Goal: Task Accomplishment & Management: Complete application form

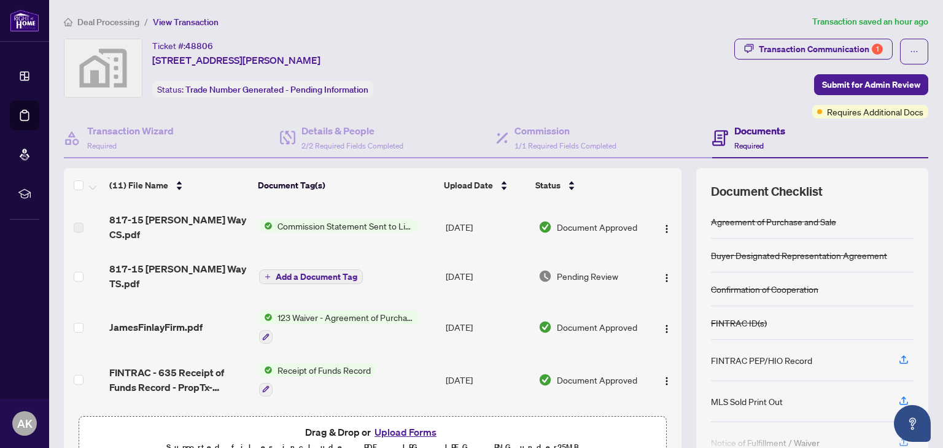
click at [334, 225] on span "Commission Statement Sent to Listing Brokerage" at bounding box center [344, 226] width 145 height 14
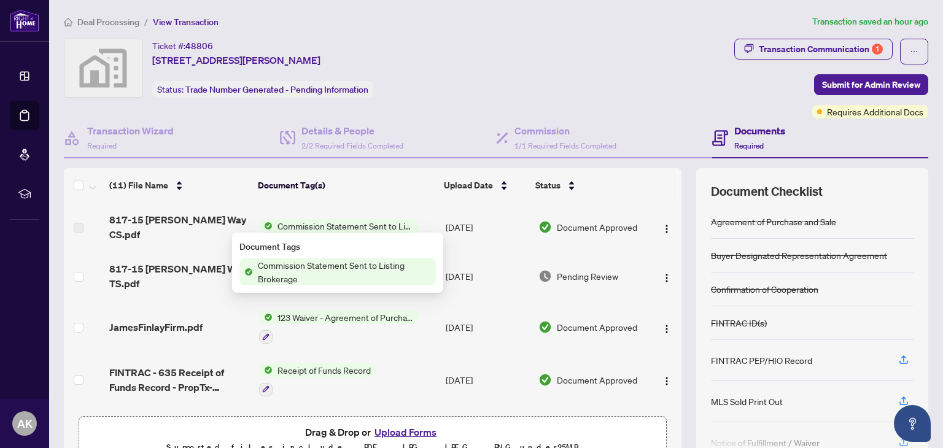
click at [334, 225] on span "Commission Statement Sent to Listing Brokerage" at bounding box center [344, 226] width 145 height 14
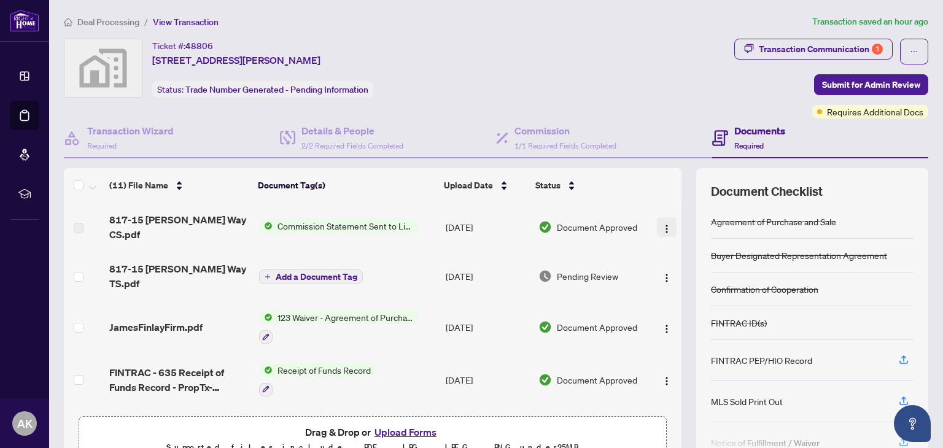
click at [662, 226] on img "button" at bounding box center [667, 229] width 10 height 10
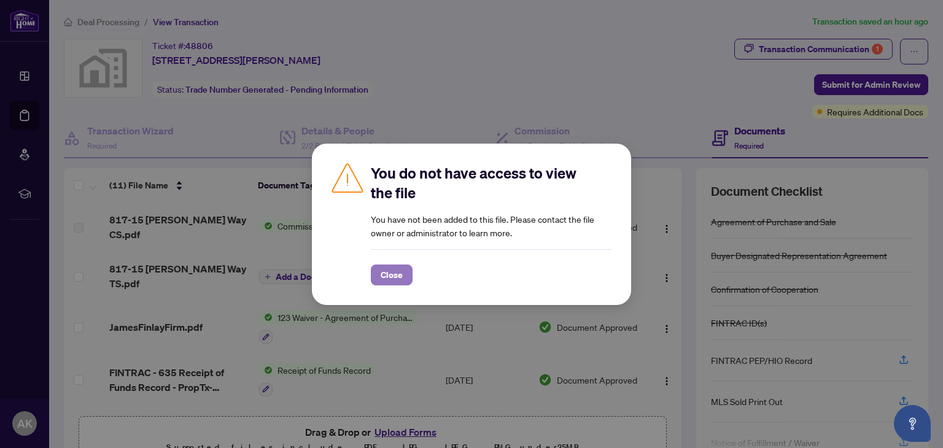
click at [383, 274] on span "Close" at bounding box center [392, 275] width 22 height 20
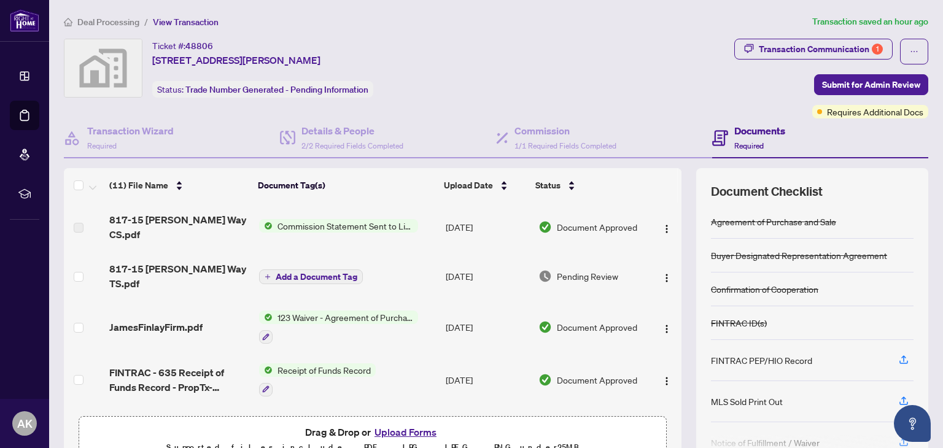
click at [339, 225] on span "Commission Statement Sent to Listing Brokerage" at bounding box center [344, 226] width 145 height 14
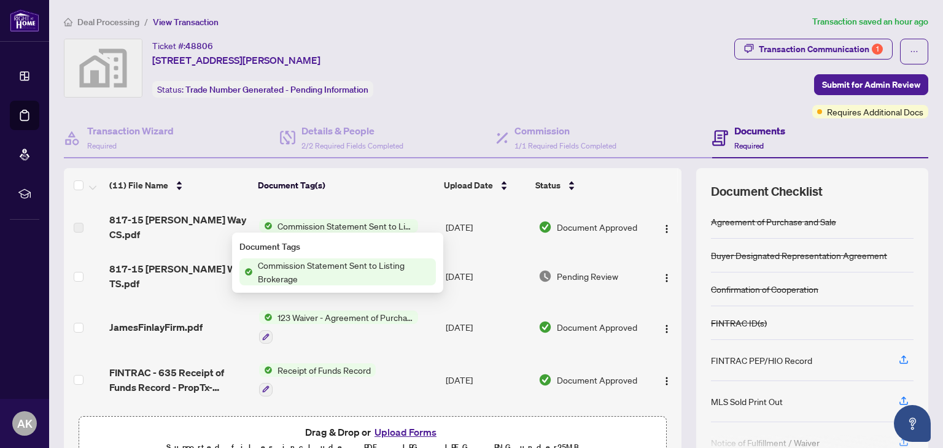
click at [339, 225] on span "Commission Statement Sent to Listing Brokerage" at bounding box center [344, 226] width 145 height 14
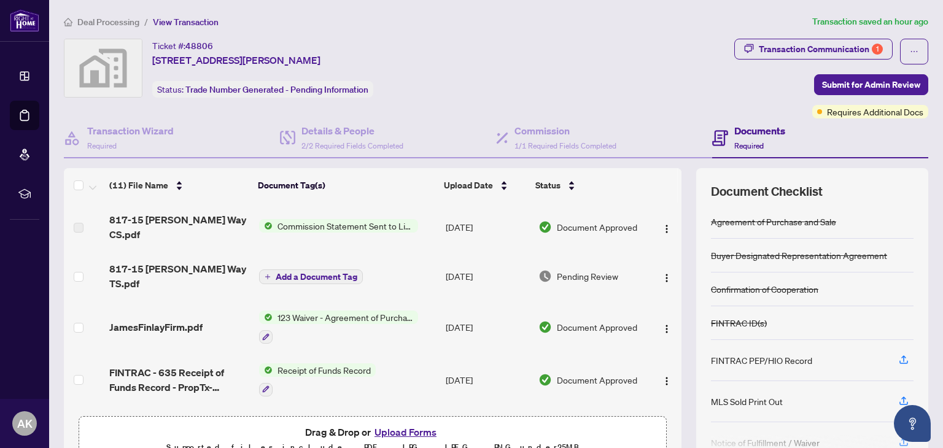
click at [265, 225] on img at bounding box center [266, 226] width 14 height 14
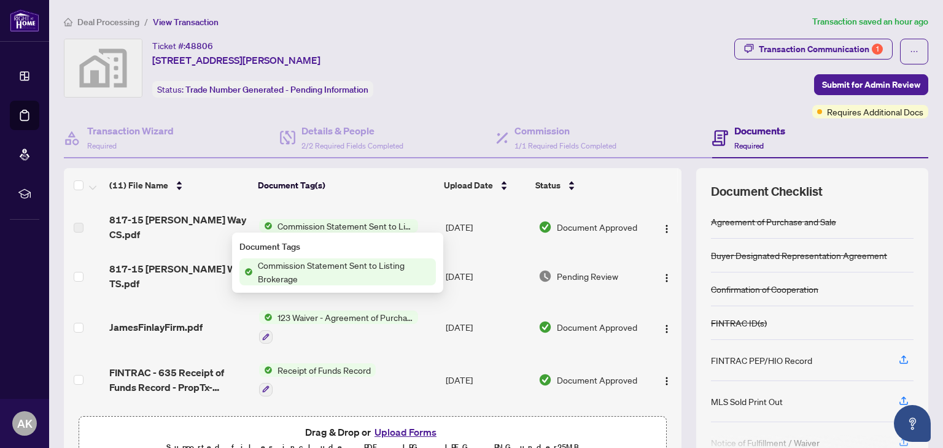
click at [563, 80] on div "Ticket #: 48806 817-15 James Finlay Way unit 817, North York, Toronto, Ontario …" at bounding box center [396, 68] width 665 height 59
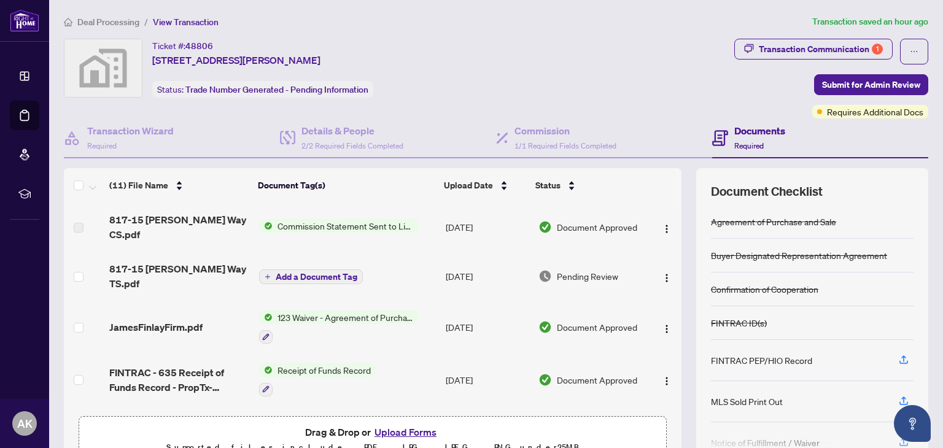
click at [341, 225] on span "Commission Statement Sent to Listing Brokerage" at bounding box center [344, 226] width 145 height 14
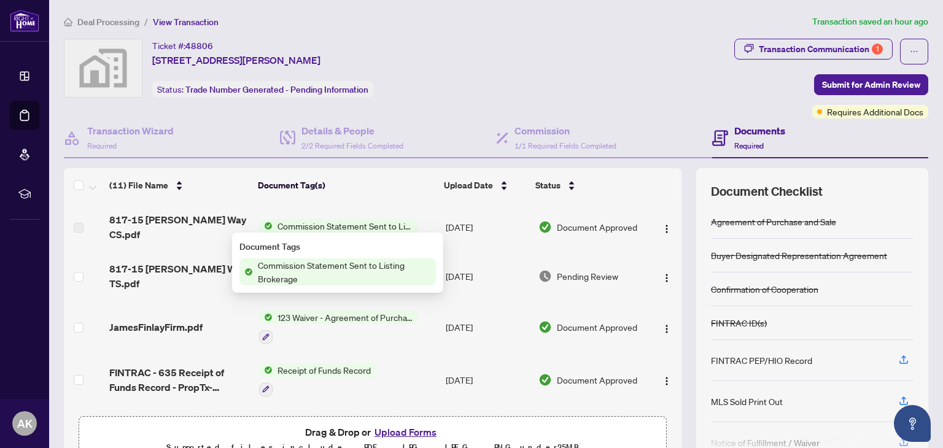
click at [341, 225] on span "Commission Statement Sent to Listing Brokerage" at bounding box center [344, 226] width 145 height 14
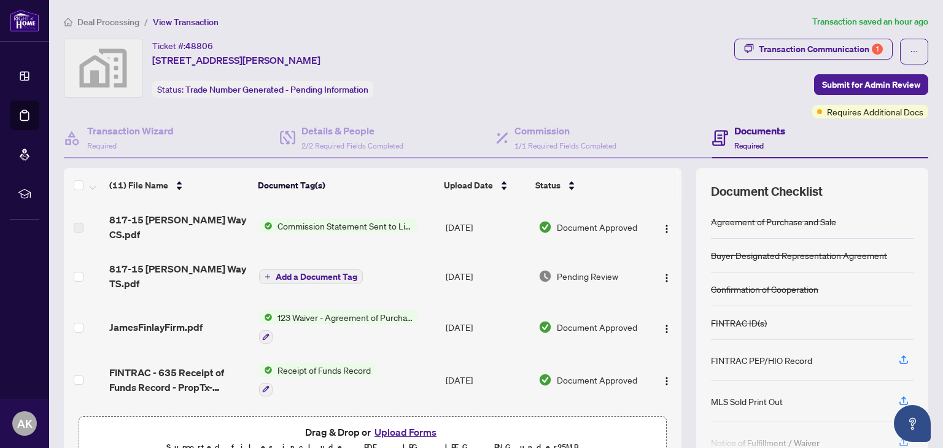
click at [341, 225] on span "Commission Statement Sent to Listing Brokerage" at bounding box center [344, 226] width 145 height 14
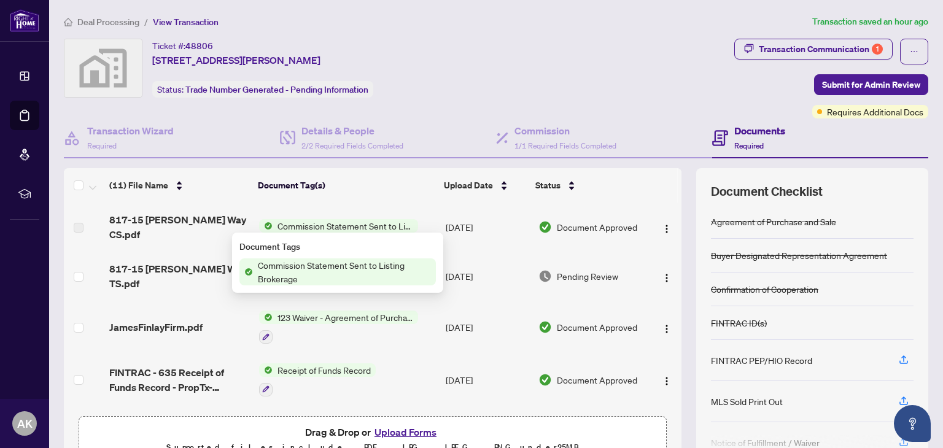
click at [312, 265] on span "Commission Statement Sent to Listing Brokerage" at bounding box center [344, 271] width 183 height 27
click at [248, 273] on img at bounding box center [246, 272] width 14 height 14
click at [266, 222] on img at bounding box center [266, 226] width 14 height 14
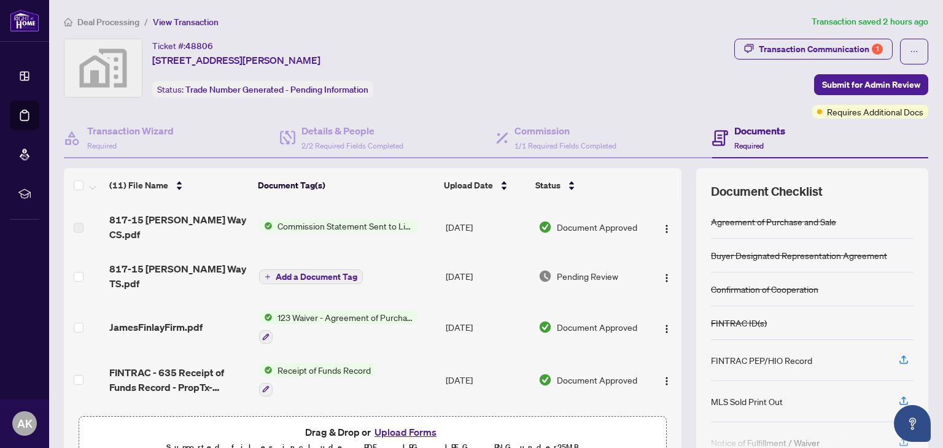
click at [266, 222] on img at bounding box center [266, 226] width 14 height 14
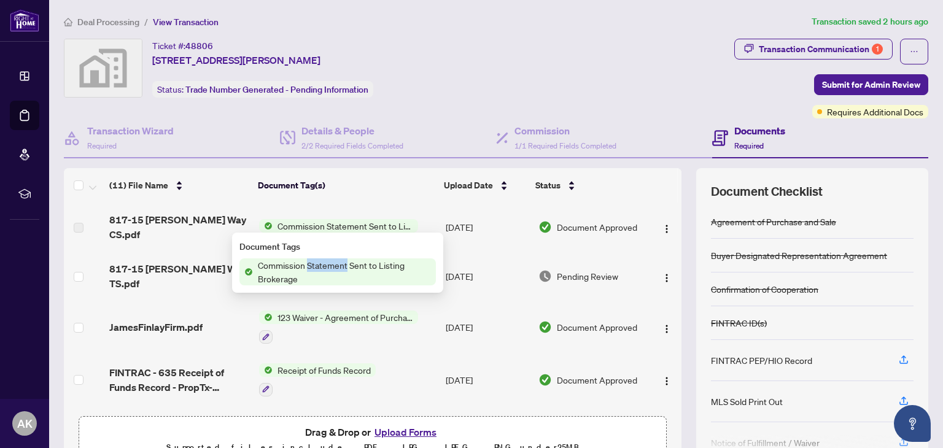
click at [266, 222] on img at bounding box center [266, 226] width 14 height 14
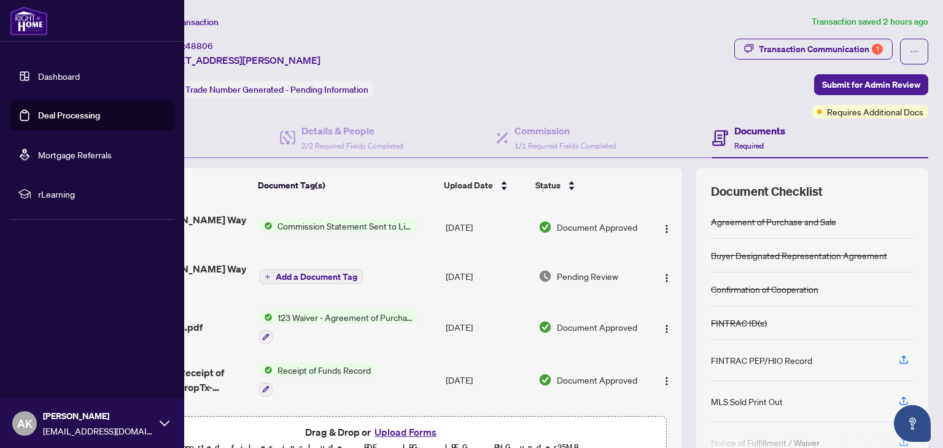
click at [45, 75] on link "Dashboard" at bounding box center [59, 76] width 42 height 11
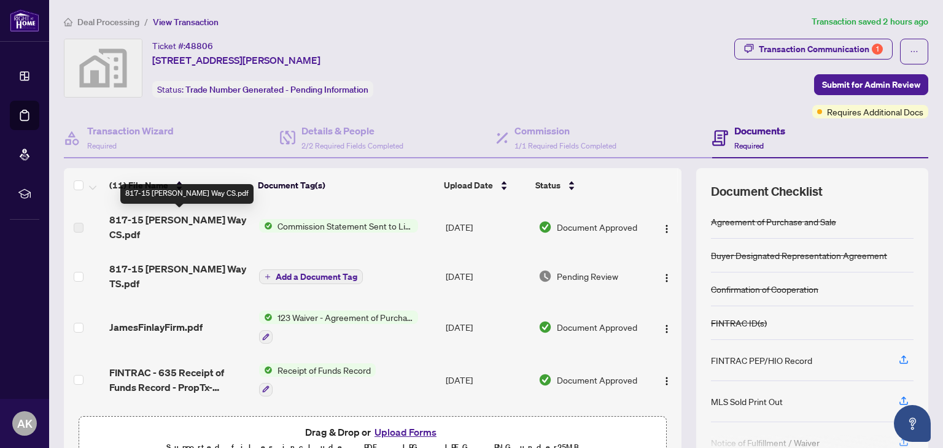
click at [134, 234] on span "817-15 [PERSON_NAME] Way CS.pdf" at bounding box center [178, 226] width 139 height 29
click at [142, 216] on span "817-15 [PERSON_NAME] Way CS.pdf" at bounding box center [178, 226] width 139 height 29
click at [662, 227] on img "button" at bounding box center [667, 229] width 10 height 10
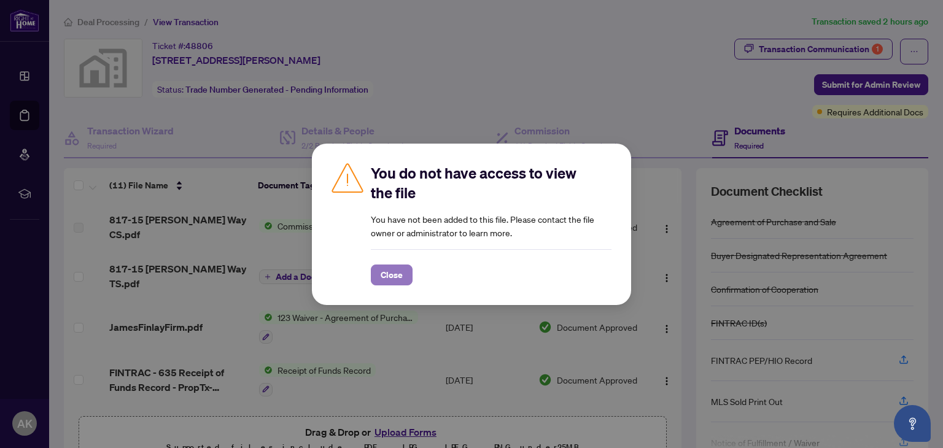
click at [394, 274] on span "Close" at bounding box center [392, 275] width 22 height 20
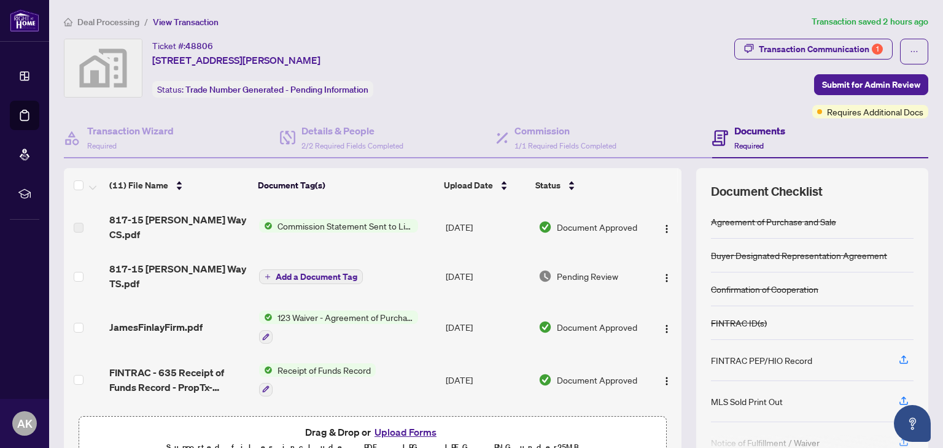
click at [403, 228] on span "Commission Statement Sent to Listing Brokerage" at bounding box center [344, 226] width 145 height 14
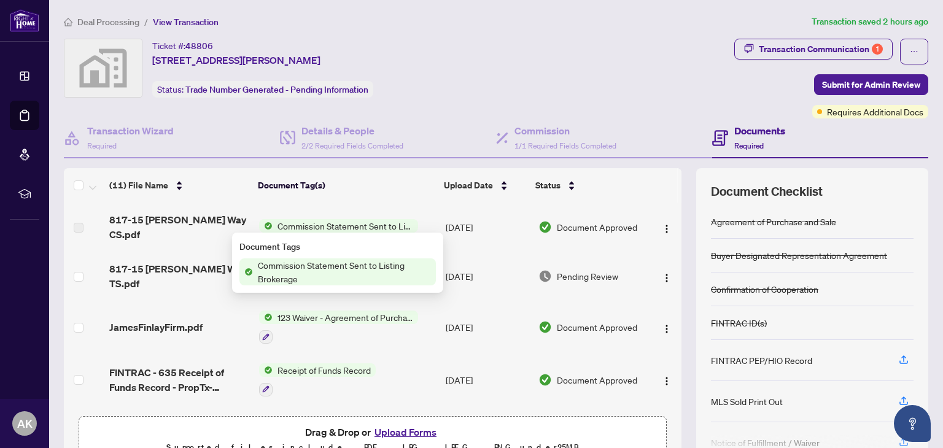
click at [403, 228] on span "Commission Statement Sent to Listing Brokerage" at bounding box center [344, 226] width 145 height 14
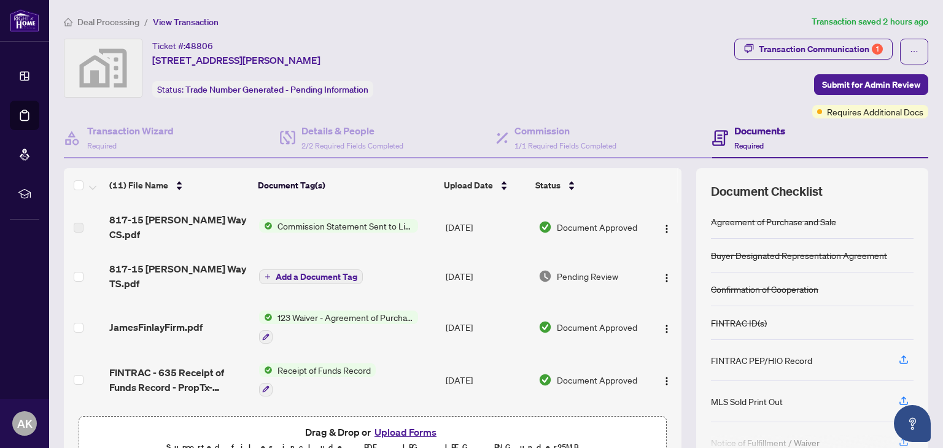
click at [403, 228] on span "Commission Statement Sent to Listing Brokerage" at bounding box center [344, 226] width 145 height 14
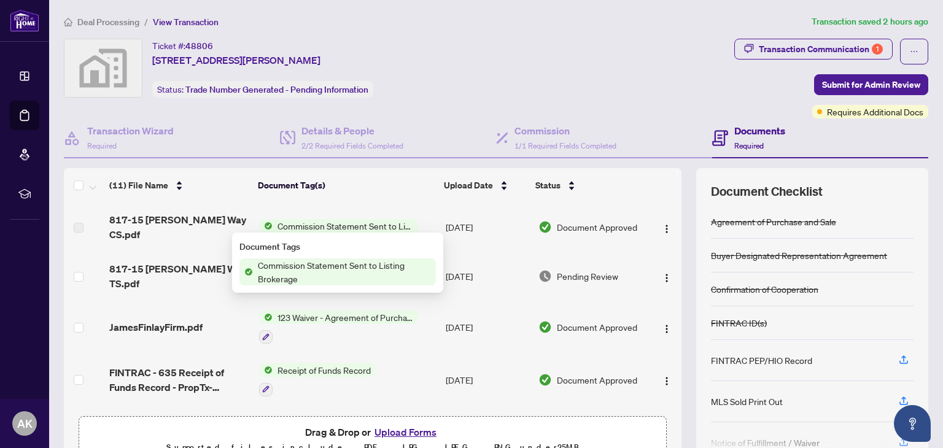
click at [364, 263] on span "Commission Statement Sent to Listing Brokerage" at bounding box center [344, 271] width 183 height 27
click at [366, 226] on span "Commission Statement Sent to Listing Brokerage" at bounding box center [344, 226] width 145 height 14
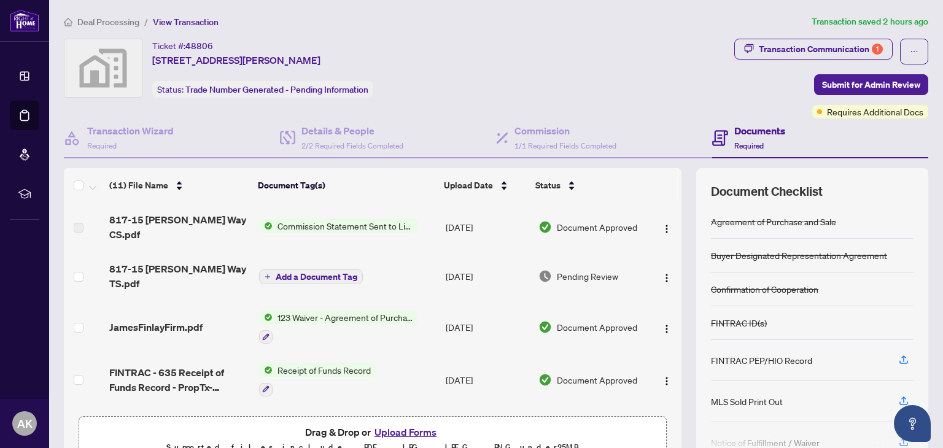
click at [366, 226] on span "Commission Statement Sent to Listing Brokerage" at bounding box center [344, 226] width 145 height 14
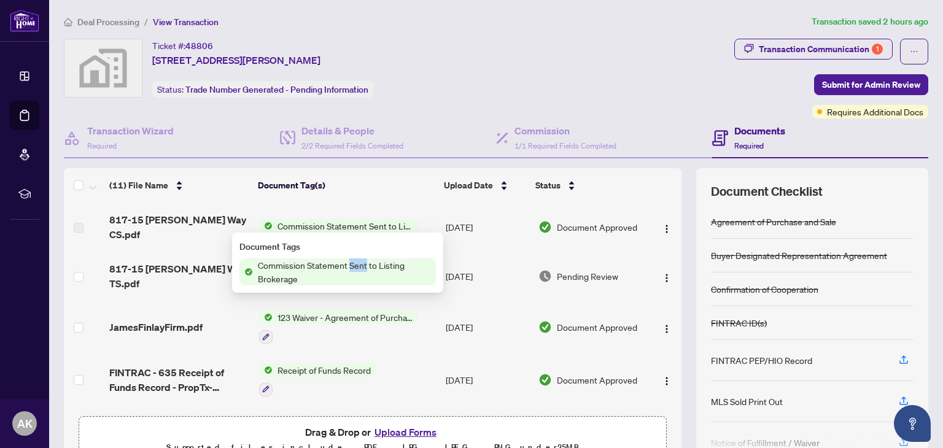
click at [366, 226] on span "Commission Statement Sent to Listing Brokerage" at bounding box center [344, 226] width 145 height 14
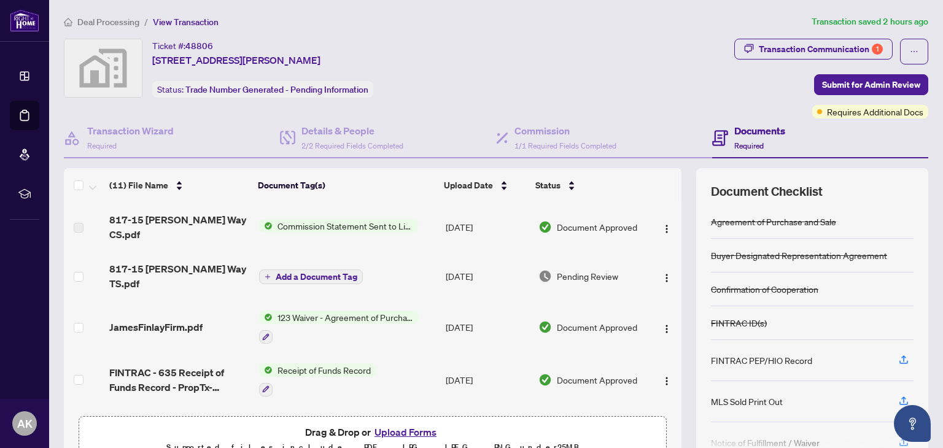
click at [79, 227] on label at bounding box center [79, 228] width 10 height 14
click at [79, 228] on label at bounding box center [79, 228] width 10 height 14
click at [134, 231] on span "817-15 [PERSON_NAME] Way CS.pdf" at bounding box center [178, 226] width 139 height 29
click at [329, 224] on span "Commission Statement Sent to Listing Brokerage" at bounding box center [344, 226] width 145 height 14
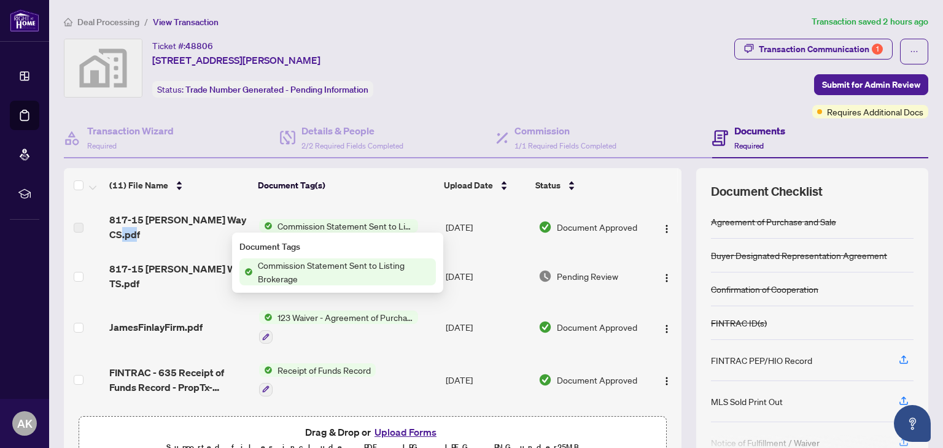
click at [329, 224] on span "Commission Statement Sent to Listing Brokerage" at bounding box center [344, 226] width 145 height 14
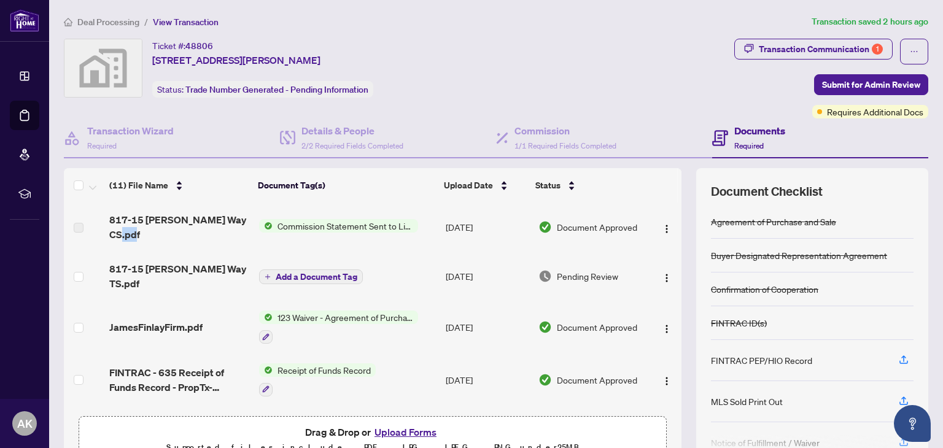
click at [329, 224] on span "Commission Statement Sent to Listing Brokerage" at bounding box center [344, 226] width 145 height 14
click at [540, 226] on img at bounding box center [545, 227] width 14 height 14
click at [346, 225] on span "Commission Statement Sent to Listing Brokerage" at bounding box center [344, 226] width 145 height 14
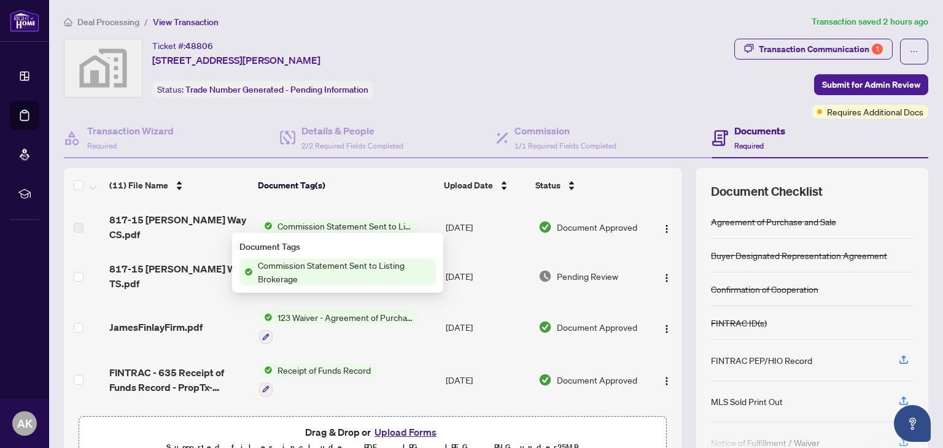
click at [278, 265] on span "Commission Statement Sent to Listing Brokerage" at bounding box center [344, 271] width 183 height 27
click span "Commission Statement Sent to Listing Brokerage"
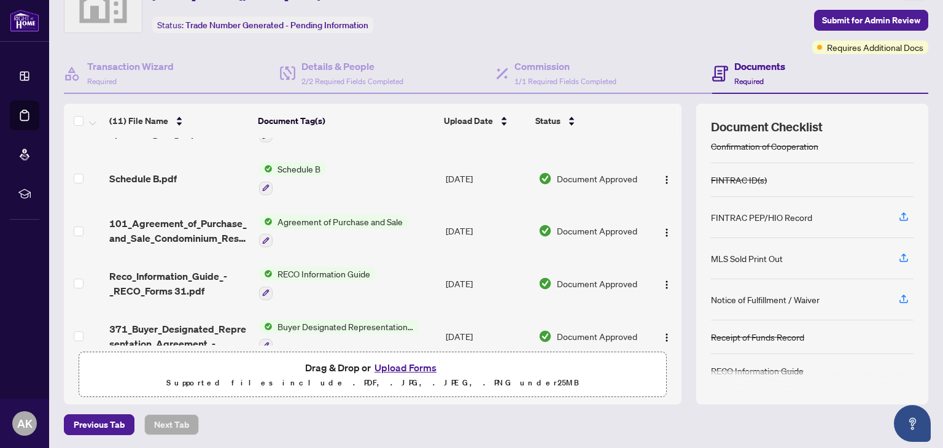
scroll to position [361, 0]
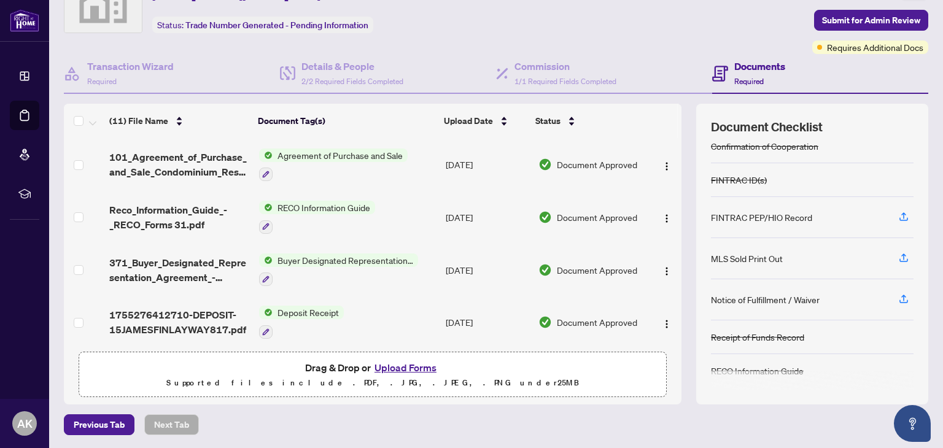
click span "1755276412710-DEPOSIT-15JAMESFINLAYWAY817.pdf"
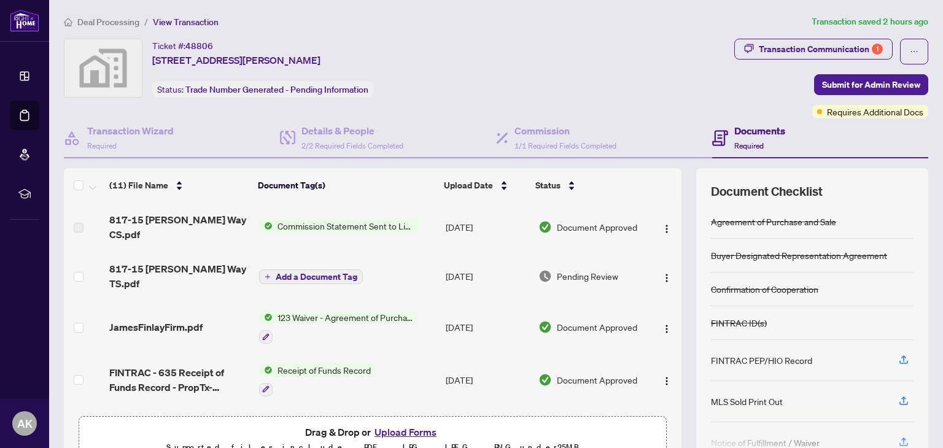
click at [132, 228] on span "817-15 [PERSON_NAME] Way CS.pdf" at bounding box center [178, 226] width 139 height 29
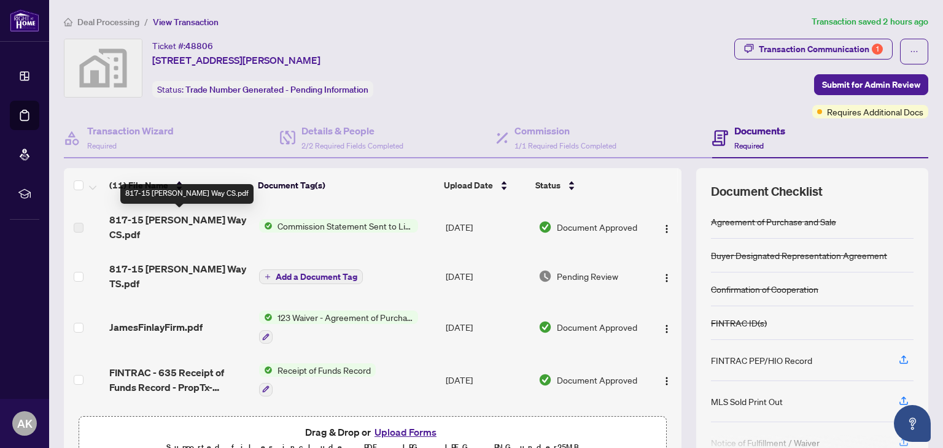
click at [184, 201] on div "817-15 [PERSON_NAME] Way CS.pdf" at bounding box center [186, 194] width 133 height 20
click at [80, 231] on label at bounding box center [79, 228] width 10 height 14
click at [95, 231] on td at bounding box center [84, 227] width 41 height 49
click at [118, 236] on span "817-15 [PERSON_NAME] Way CS.pdf" at bounding box center [178, 226] width 139 height 29
click at [120, 235] on span "817-15 [PERSON_NAME] Way CS.pdf" at bounding box center [178, 226] width 139 height 29
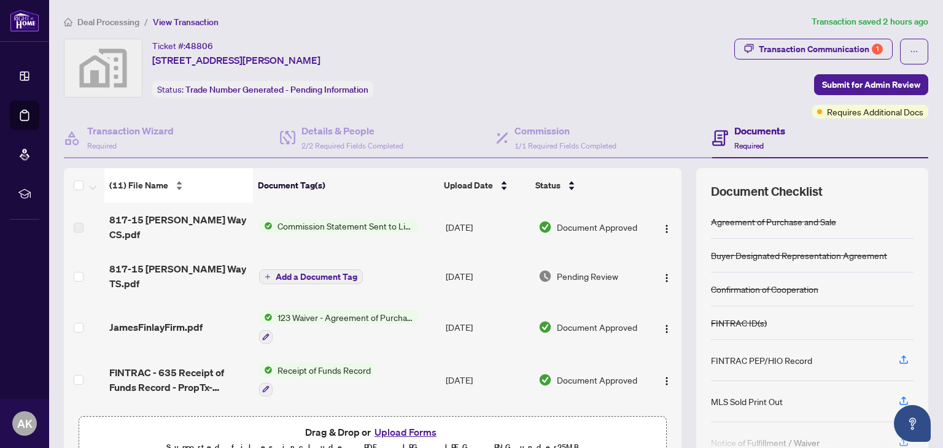
click at [127, 188] on span "(11) File Name" at bounding box center [138, 186] width 59 height 14
click at [304, 224] on span "Commission Statement Sent to Listing Brokerage" at bounding box center [344, 226] width 145 height 14
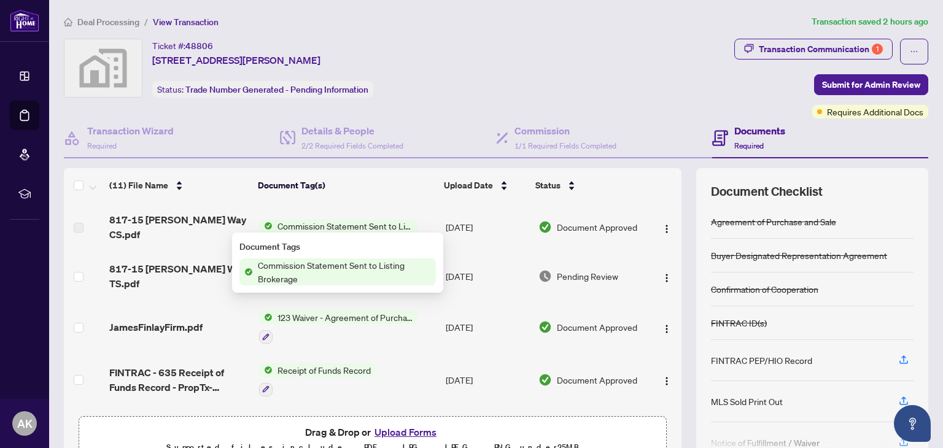
click at [274, 236] on div "Document Tags Commission Statement Sent to Listing Brokerage" at bounding box center [337, 263] width 211 height 60
click at [284, 229] on span "Commission Statement Sent to Listing Brokerage" at bounding box center [344, 226] width 145 height 14
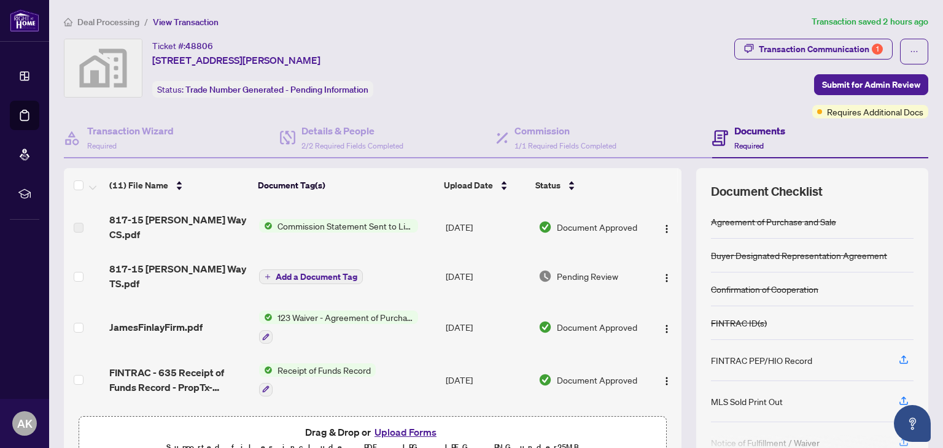
click at [276, 239] on td "Commission Statement Sent to Listing Brokerage" at bounding box center [347, 227] width 187 height 49
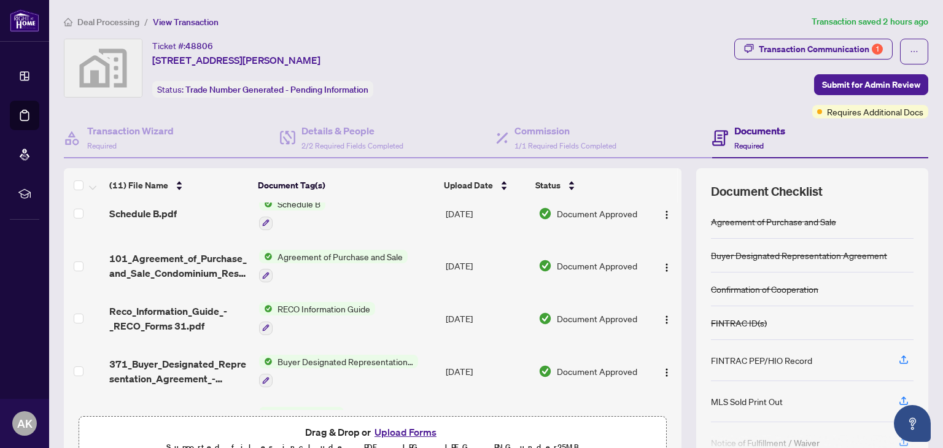
scroll to position [361, 0]
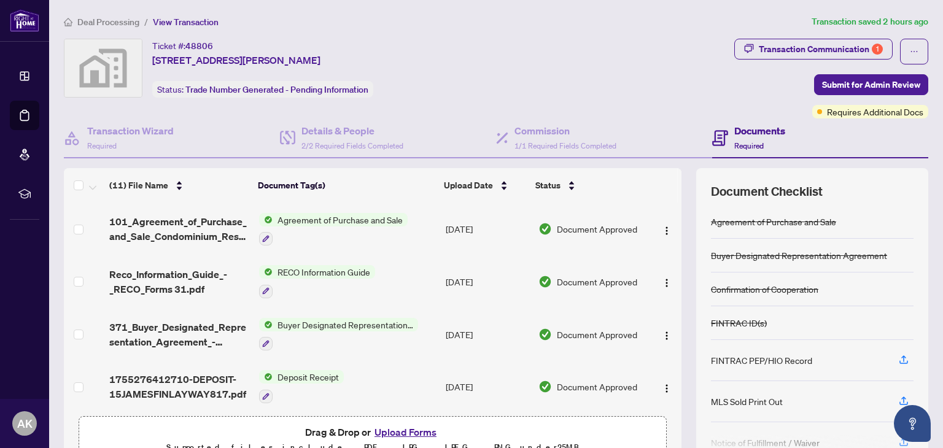
click at [140, 327] on span "371_Buyer_Designated_Representation_Agreement_-_PropTx-[PERSON_NAME] 6.pdf" at bounding box center [178, 334] width 139 height 29
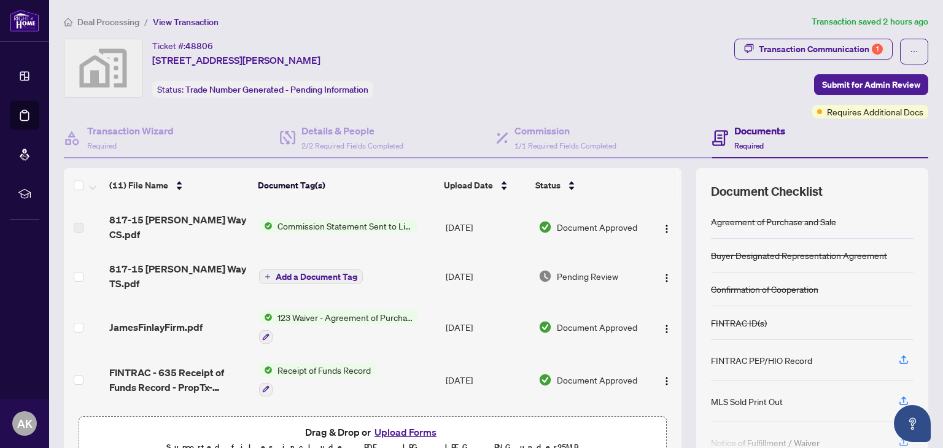
click at [138, 230] on span "817-15 [PERSON_NAME] Way CS.pdf" at bounding box center [178, 226] width 139 height 29
click at [218, 204] on td "817-15 [PERSON_NAME] Way CS.pdf" at bounding box center [178, 227] width 149 height 49
click at [137, 239] on span "817-15 [PERSON_NAME] Way CS.pdf" at bounding box center [178, 226] width 139 height 29
click at [130, 238] on span "817-15 [PERSON_NAME] Way CS.pdf" at bounding box center [178, 226] width 139 height 29
click at [123, 236] on span "817-15 [PERSON_NAME] Way CS.pdf" at bounding box center [178, 226] width 139 height 29
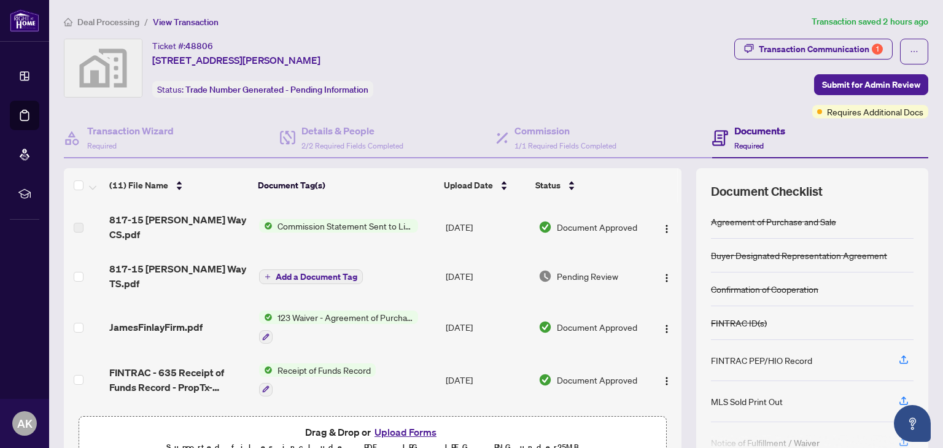
click at [127, 337] on td "JamesFinlayFirm.pdf" at bounding box center [178, 327] width 149 height 53
click at [145, 228] on span "817-15 [PERSON_NAME] Way CS.pdf" at bounding box center [178, 226] width 139 height 29
click at [118, 238] on span "817-15 [PERSON_NAME] Way CS.pdf" at bounding box center [178, 226] width 139 height 29
click at [120, 239] on span "817-15 [PERSON_NAME] Way CS.pdf" at bounding box center [178, 226] width 139 height 29
click at [116, 233] on span "817-15 [PERSON_NAME] Way CS.pdf" at bounding box center [178, 226] width 139 height 29
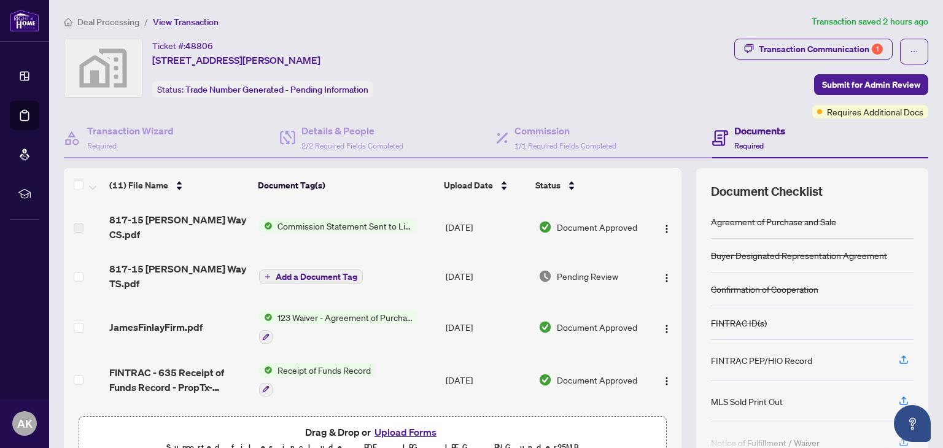
click at [118, 235] on span "817-15 [PERSON_NAME] Way CS.pdf" at bounding box center [178, 226] width 139 height 29
click at [120, 232] on span "817-15 [PERSON_NAME] Way CS.pdf" at bounding box center [178, 226] width 139 height 29
click at [133, 229] on span "817-15 [PERSON_NAME] Way CS.pdf" at bounding box center [178, 226] width 139 height 29
click at [133, 233] on span "817-15 [PERSON_NAME] Way CS.pdf" at bounding box center [178, 226] width 139 height 29
click at [131, 230] on span "817-15 [PERSON_NAME] Way CS.pdf" at bounding box center [178, 226] width 139 height 29
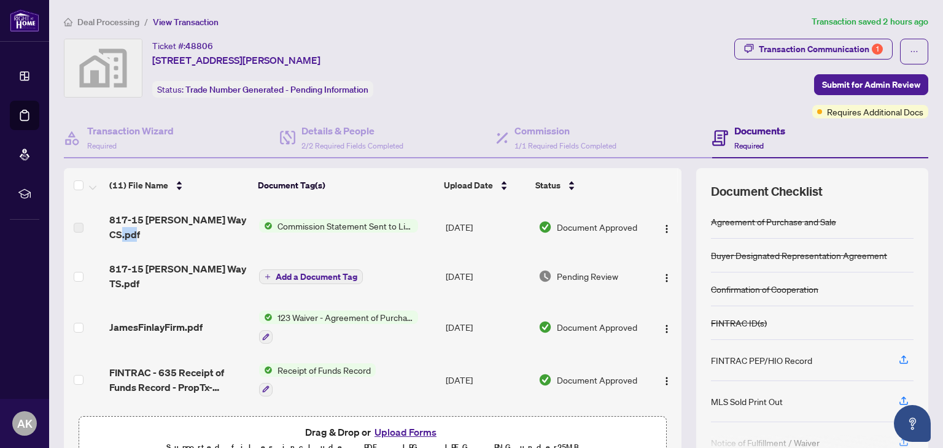
click at [376, 223] on span "Commission Statement Sent to Listing Brokerage" at bounding box center [344, 226] width 145 height 14
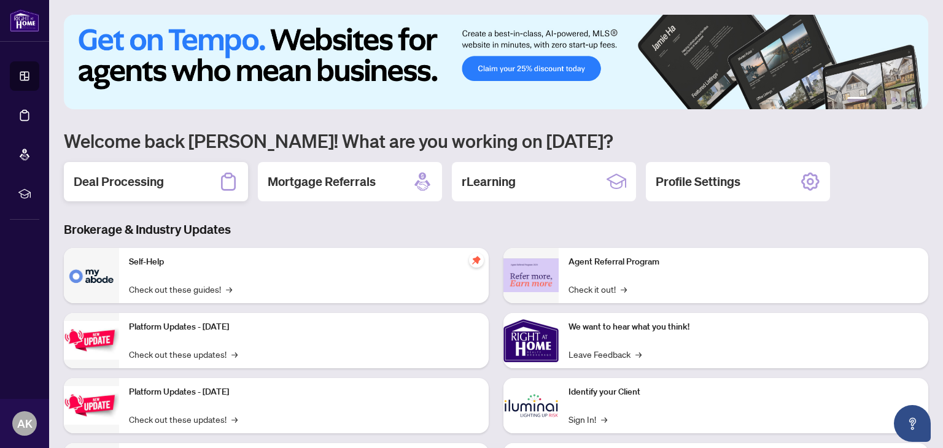
click at [122, 183] on h2 "Deal Processing" at bounding box center [119, 181] width 90 height 17
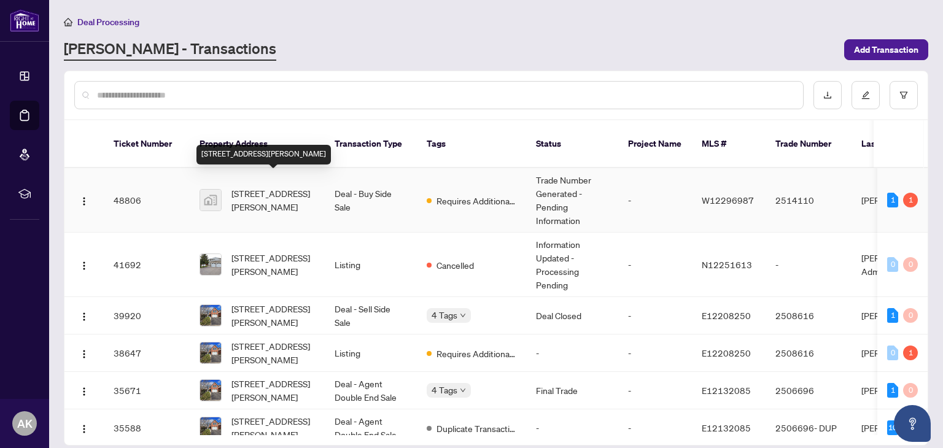
click at [277, 187] on span "[STREET_ADDRESS][PERSON_NAME]" at bounding box center [272, 200] width 83 height 27
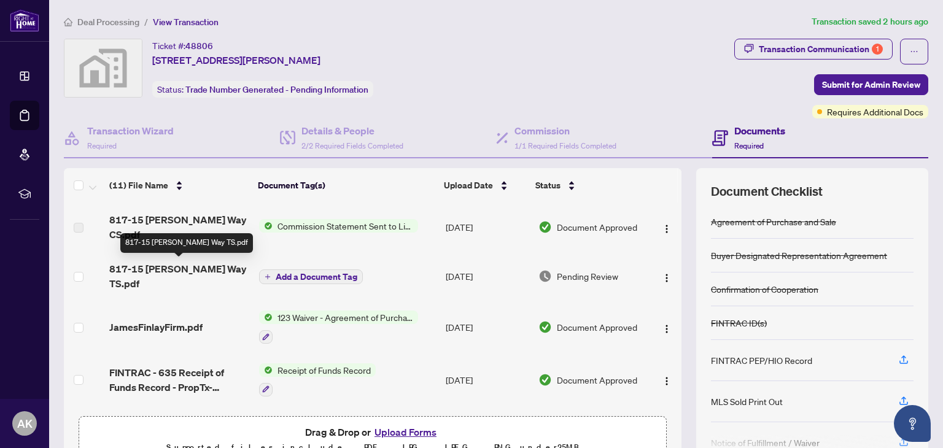
click at [160, 269] on span "817-15 [PERSON_NAME] Way TS.pdf" at bounding box center [178, 275] width 139 height 29
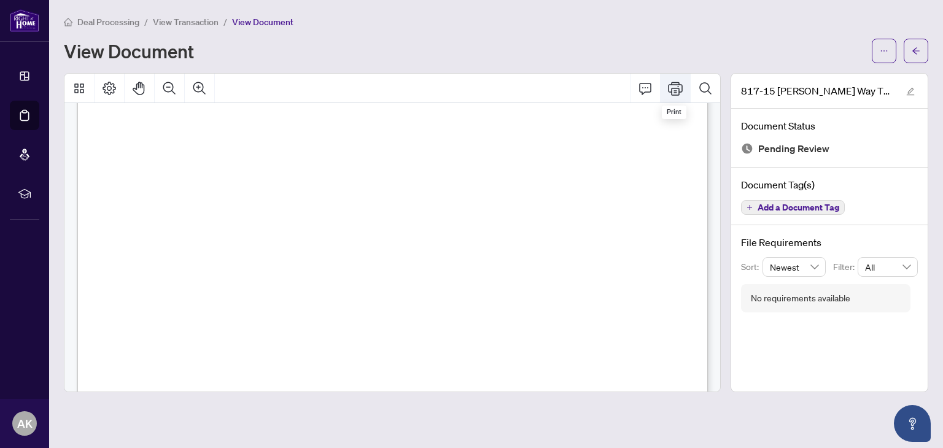
scroll to position [165, 0]
click at [674, 88] on icon "Print" at bounding box center [675, 88] width 15 height 15
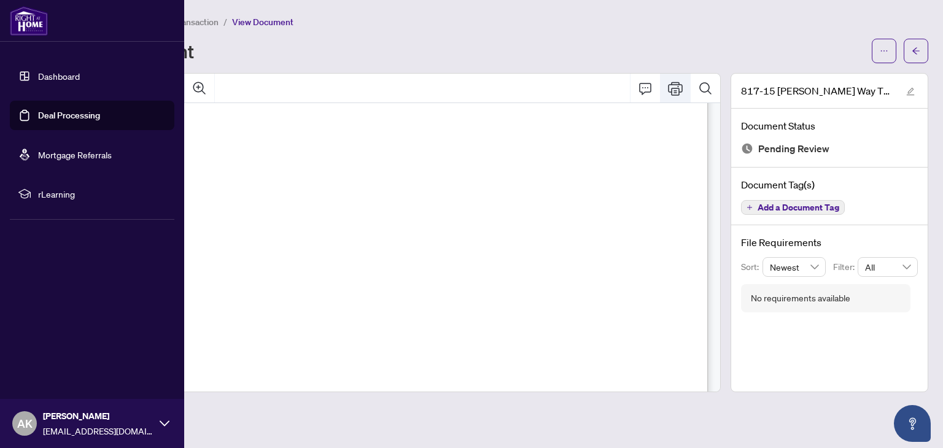
click at [69, 115] on link "Deal Processing" at bounding box center [69, 115] width 62 height 11
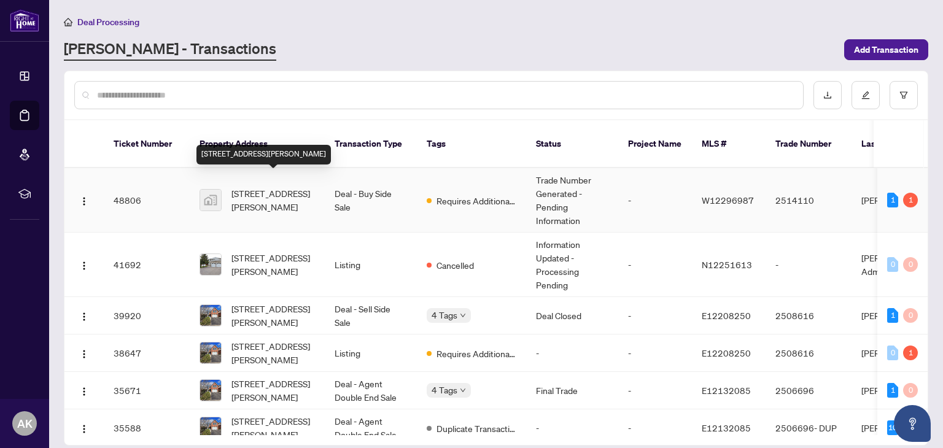
click at [279, 187] on span "[STREET_ADDRESS][PERSON_NAME]" at bounding box center [272, 200] width 83 height 27
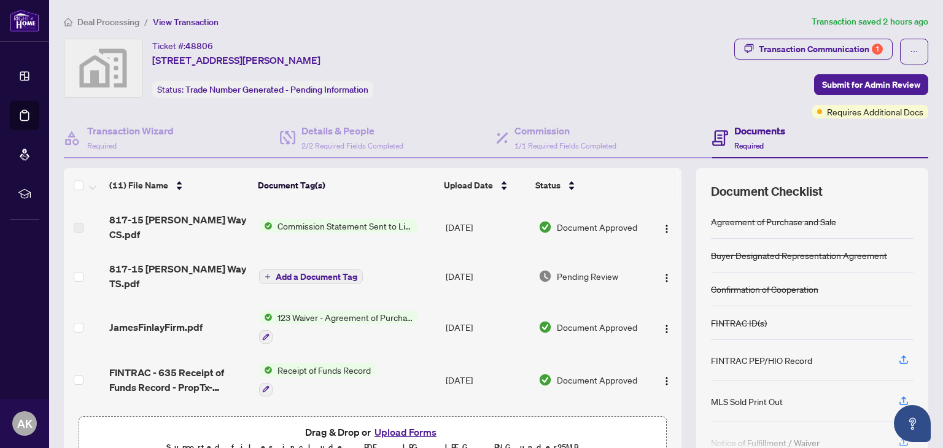
click at [419, 431] on button "Upload Forms" at bounding box center [405, 432] width 69 height 16
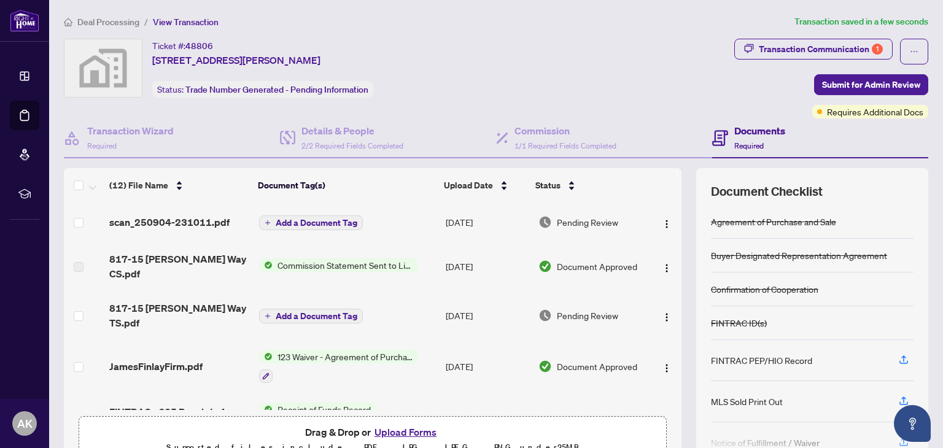
click at [289, 220] on span "Add a Document Tag" at bounding box center [317, 222] width 82 height 9
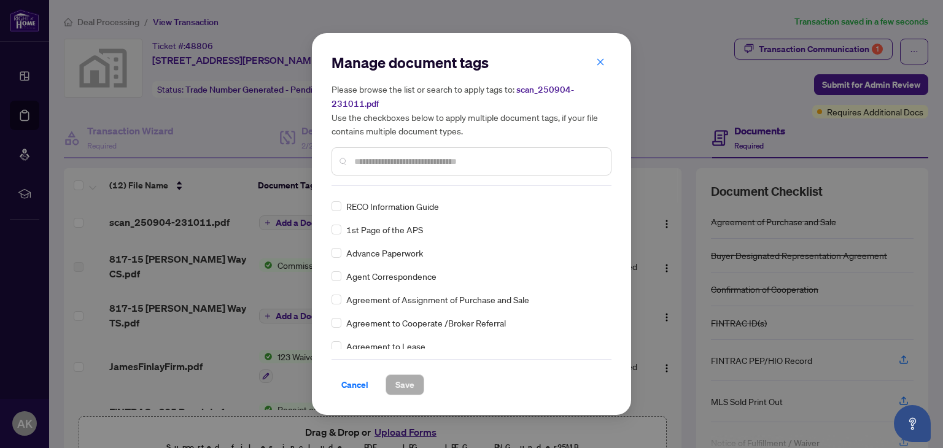
scroll to position [184, 0]
click at [398, 263] on div "Agreement of Purchase and Sale Buyer Designated Representation Agreement Confir…" at bounding box center [471, 272] width 280 height 153
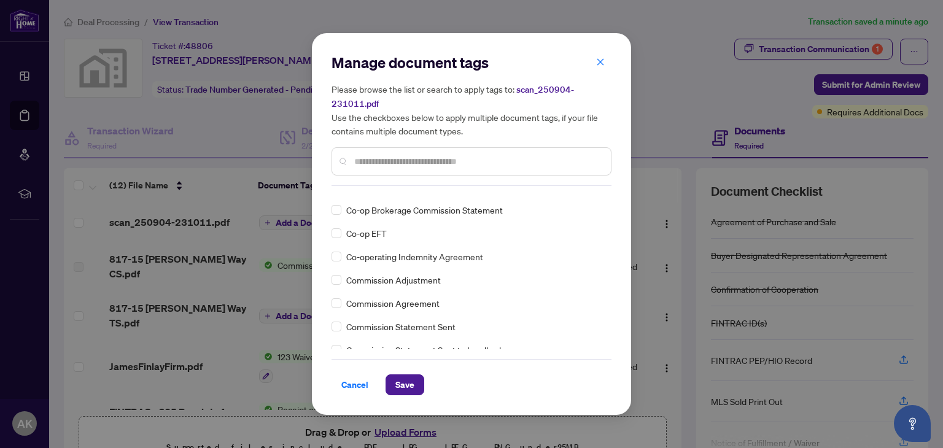
scroll to position [0, 0]
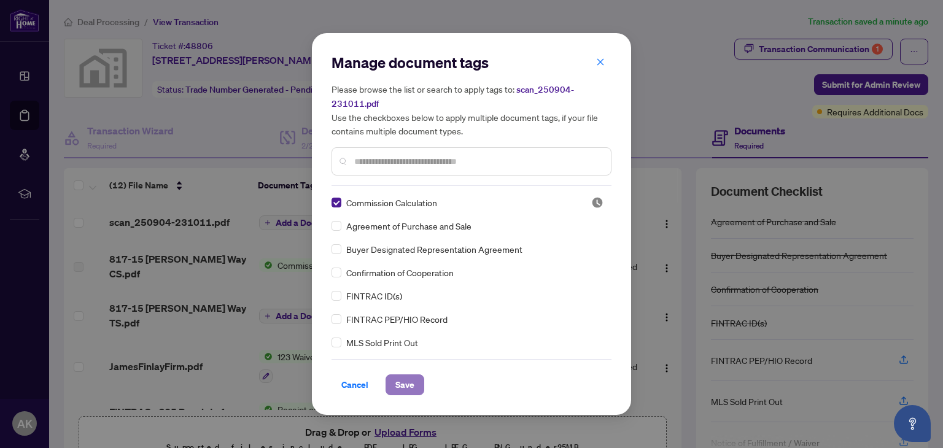
click at [406, 385] on span "Save" at bounding box center [404, 385] width 19 height 20
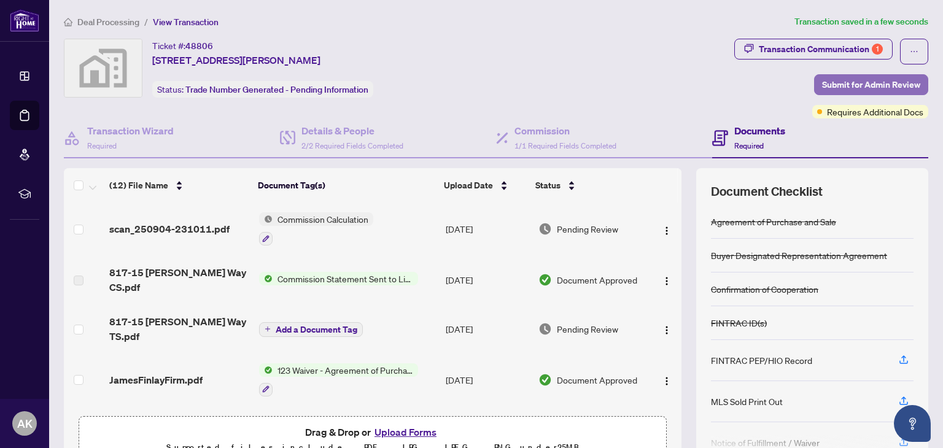
click at [856, 85] on span "Submit for Admin Review" at bounding box center [871, 85] width 98 height 20
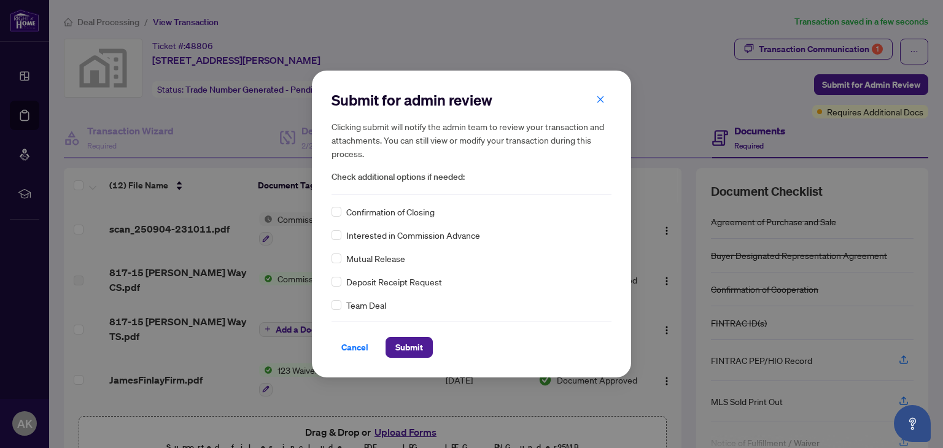
drag, startPoint x: 711, startPoint y: 161, endPoint x: 597, endPoint y: 184, distance: 115.8
click at [597, 184] on div "Submit for admin review Clicking submit will notify the admin team to review yo…" at bounding box center [471, 224] width 943 height 448
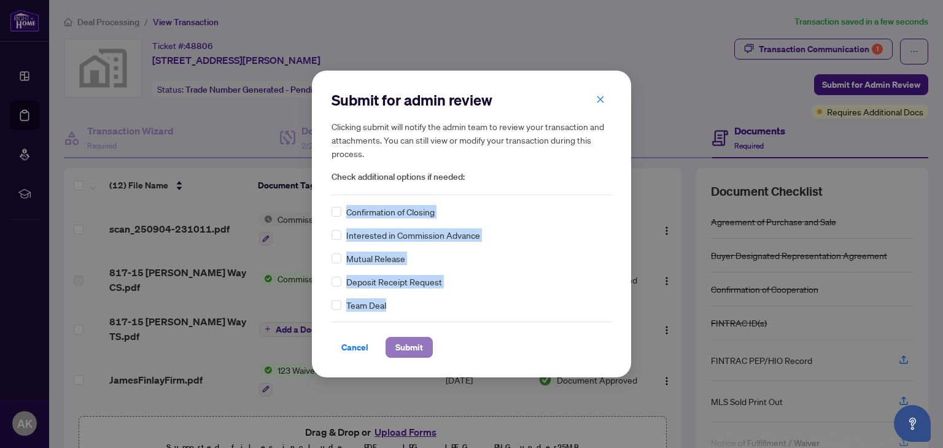
click at [408, 349] on span "Submit" at bounding box center [409, 348] width 28 height 20
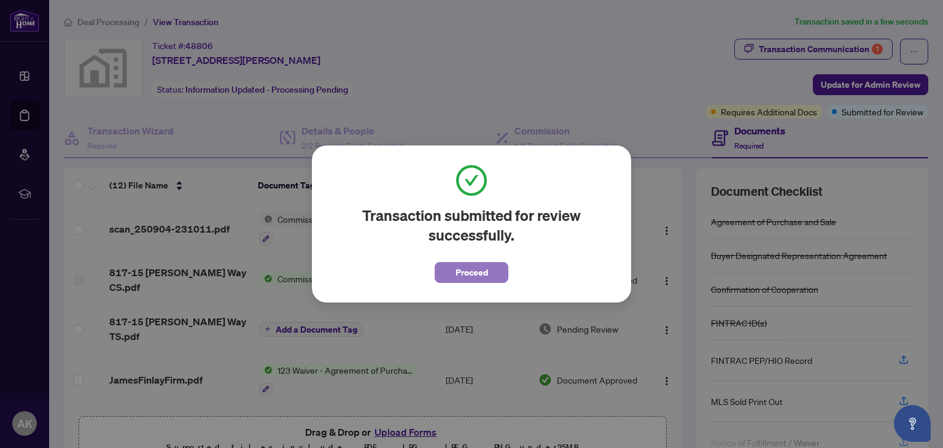
click at [475, 270] on span "Proceed" at bounding box center [471, 273] width 33 height 20
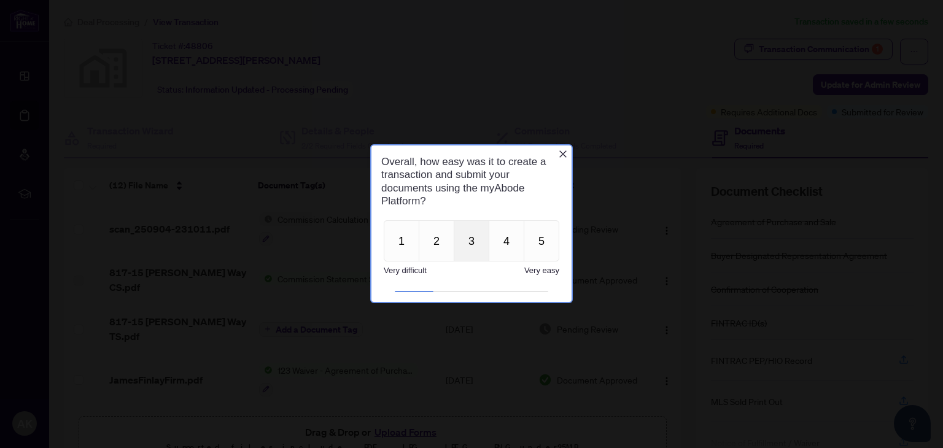
drag, startPoint x: 836, startPoint y: 404, endPoint x: 456, endPoint y: 256, distance: 407.9
click at [456, 256] on div "1 2 3 4 5 Very difficult Very easy" at bounding box center [471, 249] width 200 height 64
